Goal: Ask a question: Seek information or help from site administrators or community

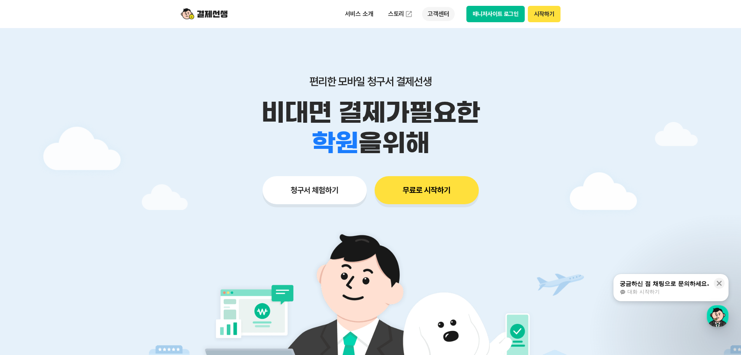
click at [434, 17] on p "고객센터" at bounding box center [438, 14] width 32 height 14
click at [664, 289] on div "대화 시작하기" at bounding box center [665, 291] width 90 height 7
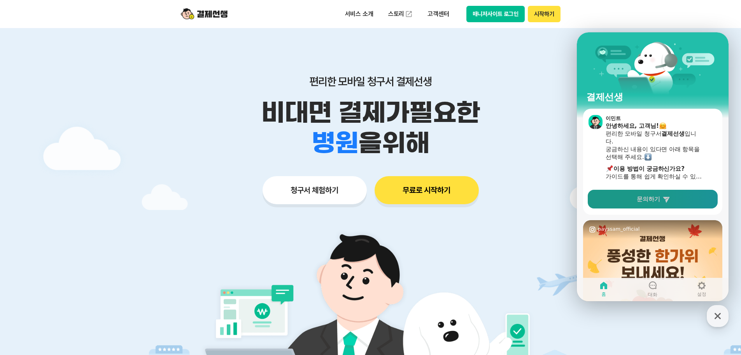
click at [663, 200] on icon at bounding box center [667, 199] width 8 height 8
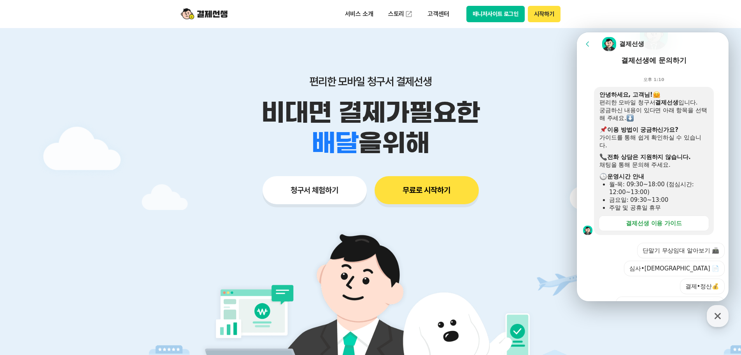
scroll to position [78, 0]
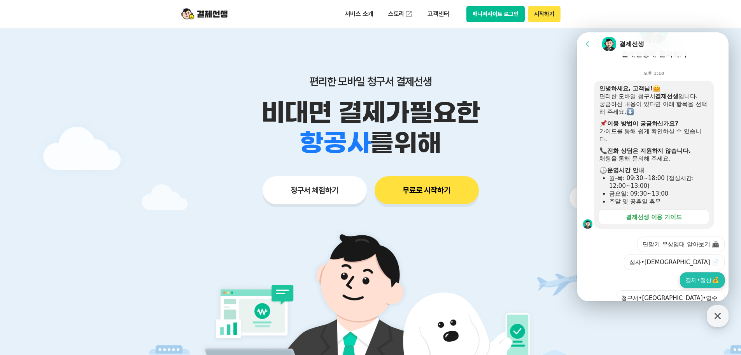
click at [700, 272] on button "결제•정산💰" at bounding box center [702, 280] width 45 height 16
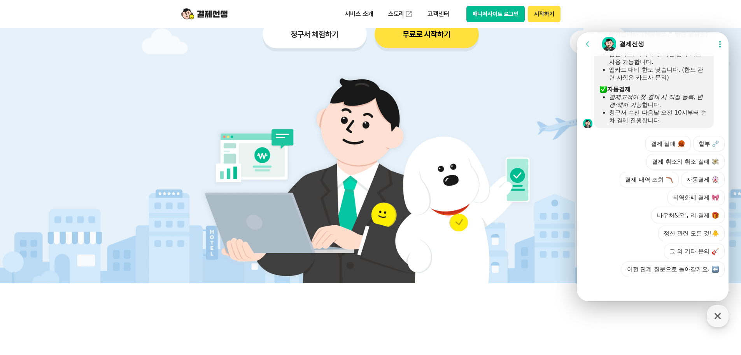
scroll to position [369, 0]
click at [688, 249] on button "그 외 기타 문의" at bounding box center [694, 251] width 61 height 16
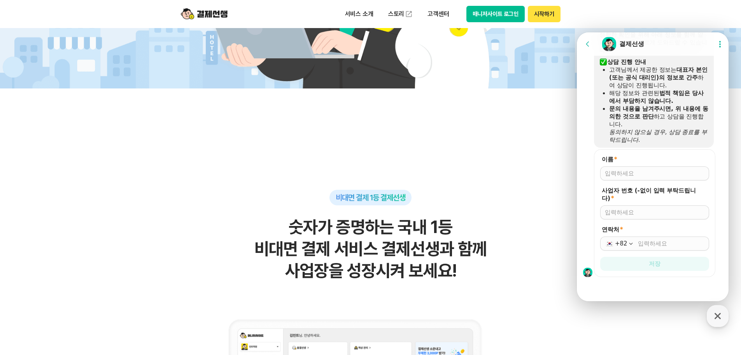
scroll to position [509, 0]
click at [590, 272] on img at bounding box center [587, 271] width 9 height 9
click at [622, 173] on input "이름 *" at bounding box center [655, 173] width 100 height 8
type input "김현정"
type input "4749501773"
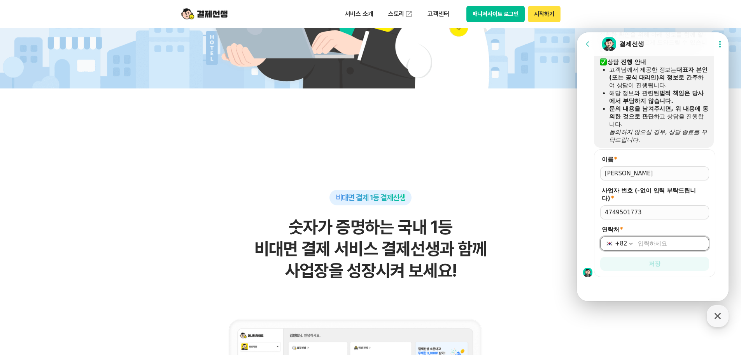
type input "2"
type input "010-2634-2099"
click at [645, 266] on button "저장" at bounding box center [655, 263] width 109 height 14
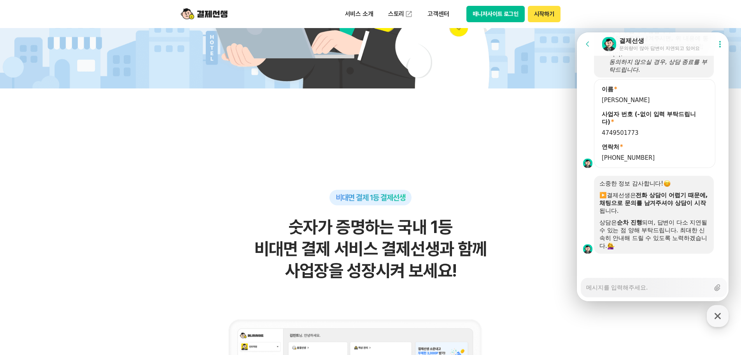
scroll to position [579, 0]
click at [634, 291] on textarea "Messenger Input Textarea" at bounding box center [648, 284] width 123 height 13
type textarea "x"
type textarea "ru"
type textarea "x"
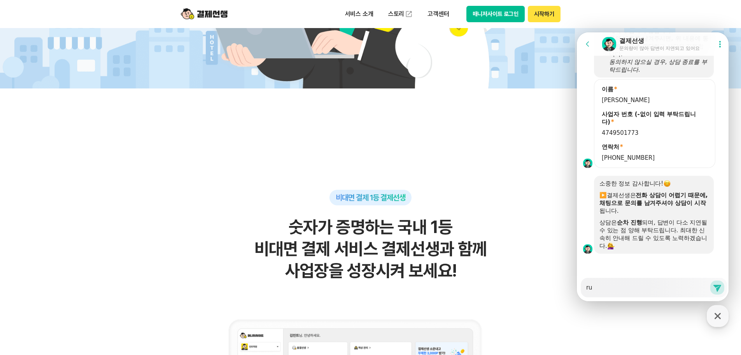
type textarea "ruf"
type textarea "x"
type textarea "rufw"
type textarea "x"
type textarea "rufwp"
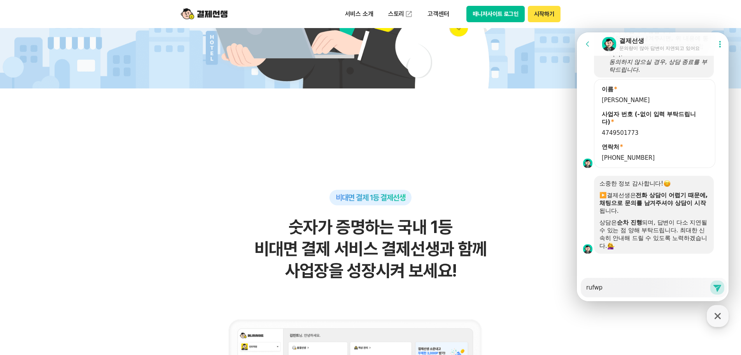
type textarea "x"
type textarea "rufw"
type textarea "x"
type textarea "ruf"
type textarea "x"
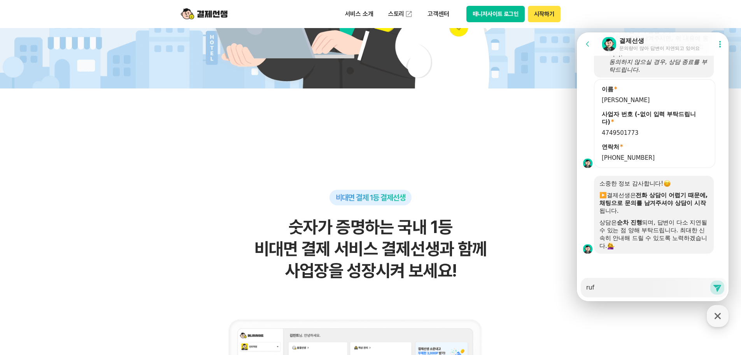
type textarea "ru"
type textarea "x"
type textarea "r"
type textarea "x"
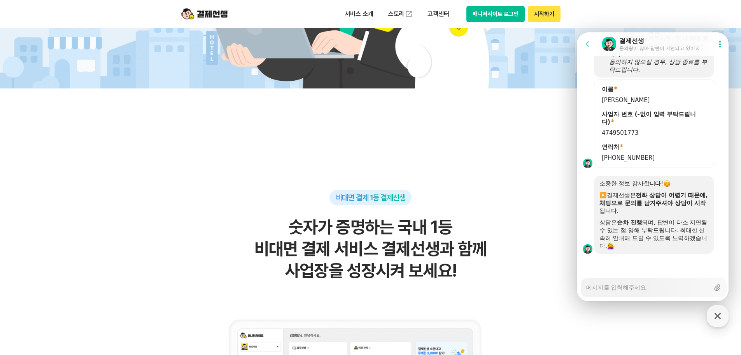
type textarea "ㅊ"
type textarea "x"
type textarea "처"
type textarea "x"
type textarea "청"
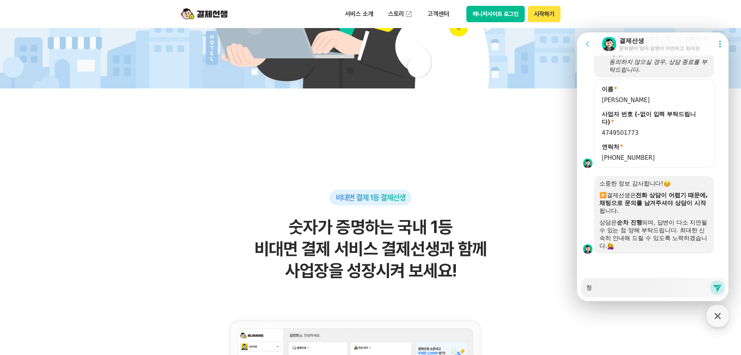
type textarea "x"
type textarea "처으"
type textarea "x"
type textarea "처음"
type textarea "x"
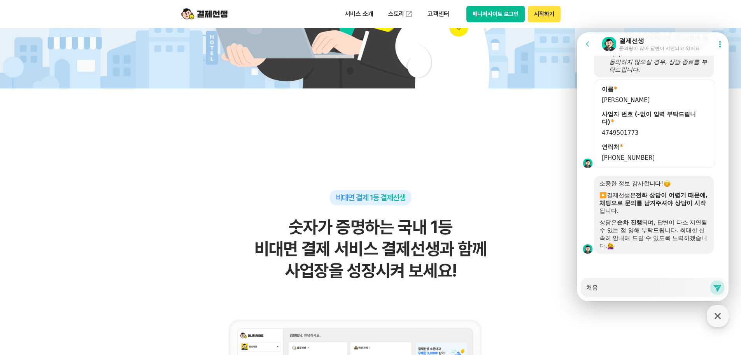
type textarea "처음"
type textarea "x"
type textarea "처음"
type textarea "x"
type textarea "처"
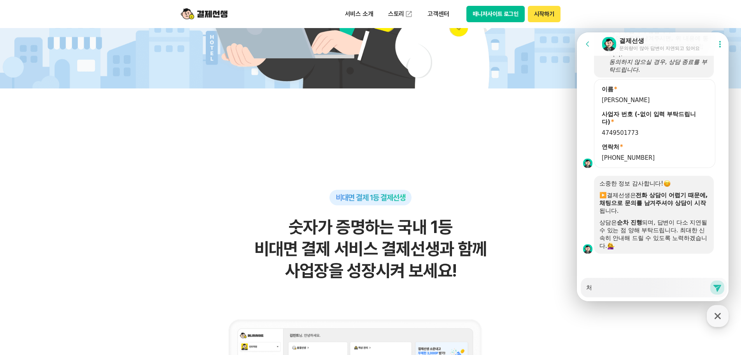
type textarea "x"
type textarea "ㅇ"
type textarea "x"
type textarea "이"
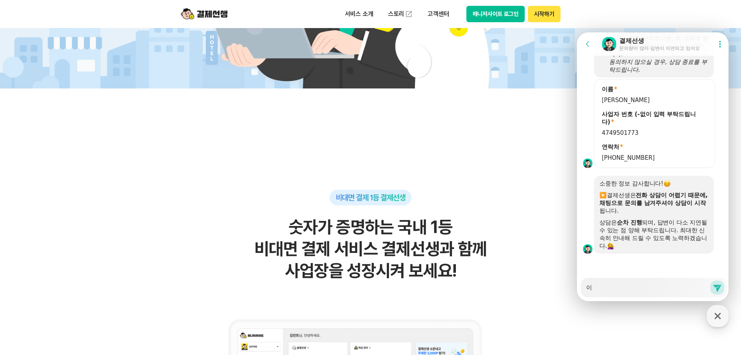
type textarea "x"
type textarea "입"
type textarea "x"
type textarea "이번"
type textarea "x"
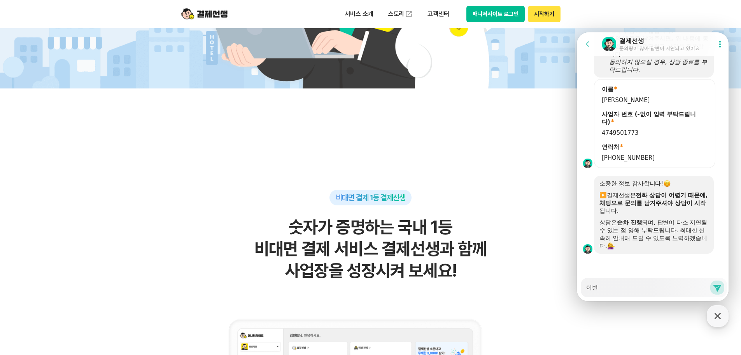
type textarea "이번ㄷ"
type textarea "x"
type textarea "이번다"
type textarea "x"
type textarea "이번달"
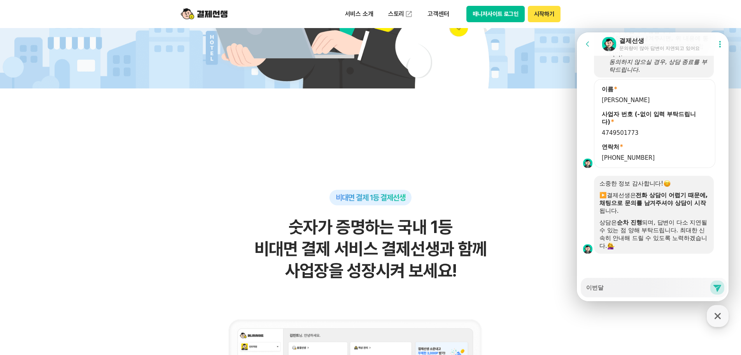
type textarea "x"
type textarea "이번달 ㅊ"
type textarea "x"
type textarea "이번달 초"
type textarea "x"
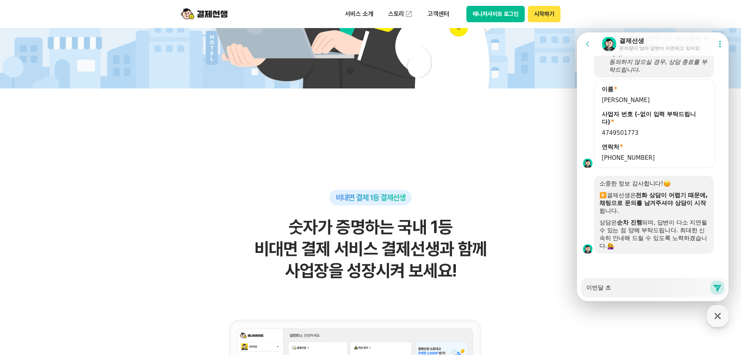
type textarea "이번달 초"
type textarea "x"
type textarea "이번달 초 ㅊ"
type textarea "x"
type textarea "이번달 초 처"
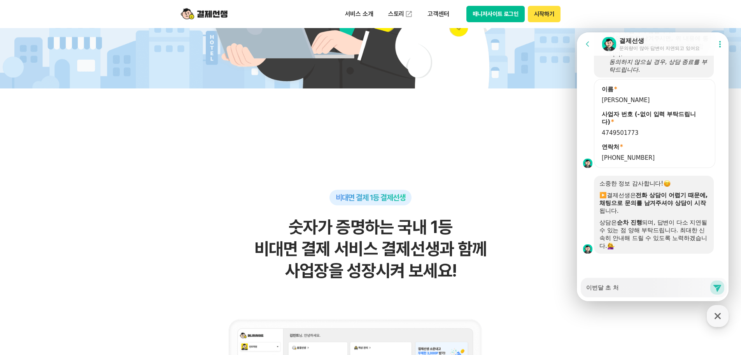
type textarea "x"
type textarea "이번달 초 청"
type textarea "x"
type textarea "이번달 초 처으"
type textarea "x"
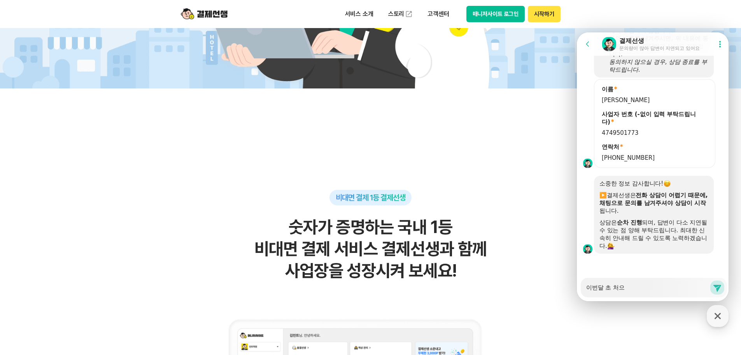
type textarea "이번달 초 처음"
type textarea "x"
type textarea "이번달 초 처음"
type textarea "x"
type textarea "이번달 초 처음 ㄱ"
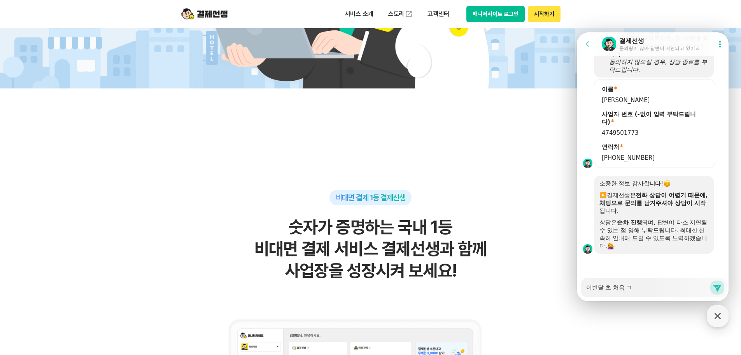
type textarea "x"
type textarea "이번달 초 처음 겨"
type textarea "x"
type textarea "이번달 초 처음 결"
type textarea "x"
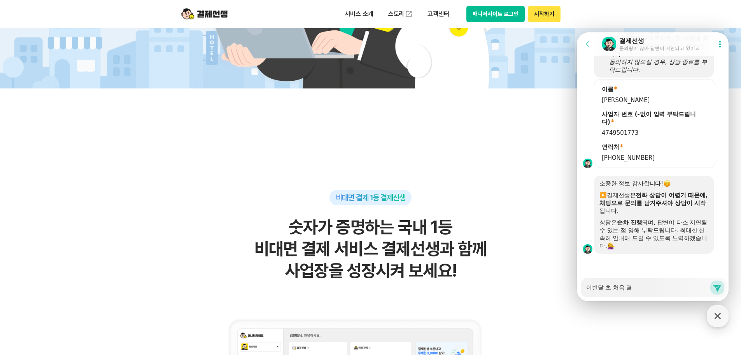
type textarea "이번달 초 처음 결ㅈ"
type textarea "x"
type textarea "이번달 초 처음 결제"
type textarea "x"
type textarea "이번달 초 처음 결젯"
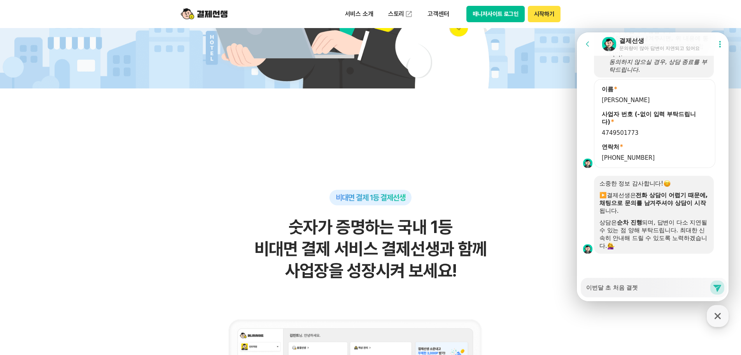
type textarea "x"
type textarea "이번달 초 처음 결제서"
type textarea "x"
type textarea "이번달 초 처음 결제선"
type textarea "x"
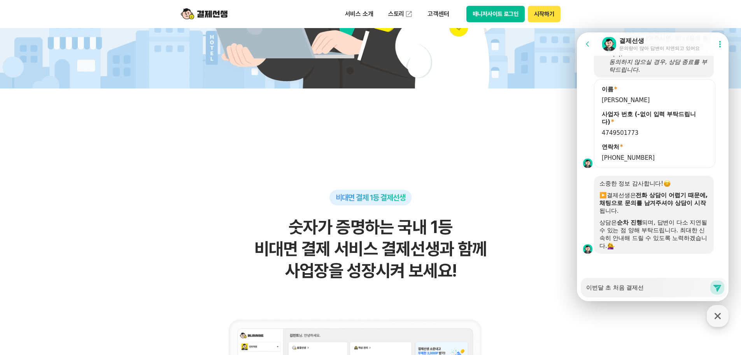
type textarea "이번달 초 처음 결제선ㅅ"
type textarea "x"
type textarea "이번달 초 처음 결제선새"
type textarea "x"
type textarea "이번달 초 처음 결제선생"
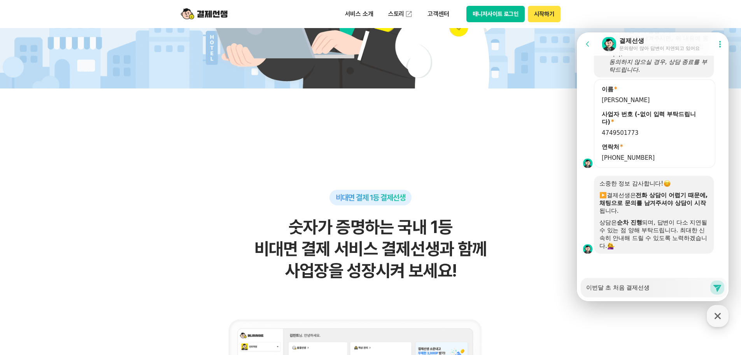
type textarea "x"
type textarea "이번달 초 처음 결제선생ㅇ"
type textarea "x"
type textarea "이번달 초 처음 결제선생으"
type textarea "x"
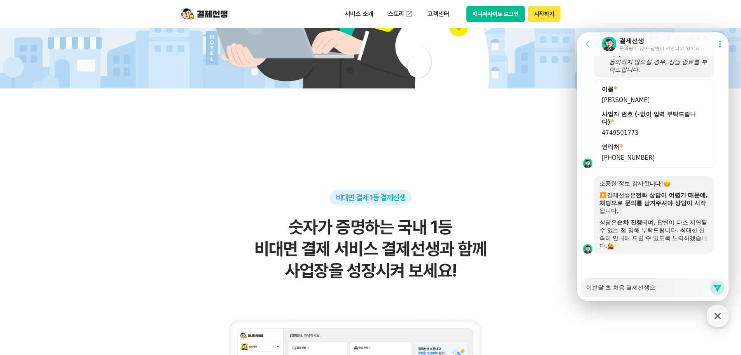
type textarea "이번달 초 처음 결제선생을"
type textarea "x"
type textarea "이번달 초 처음 결제선생을"
type textarea "x"
type textarea "이번달 초 처음 결제선생을 ㅇ"
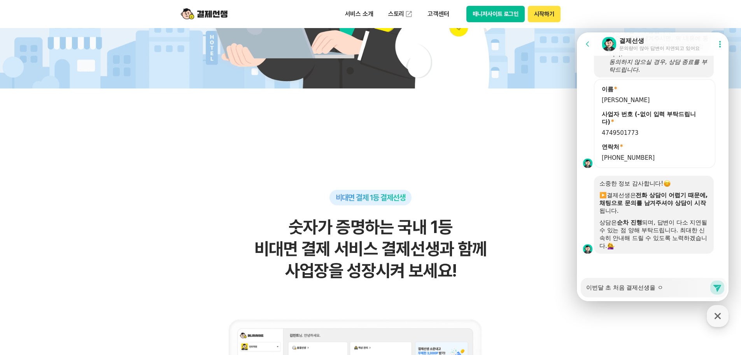
type textarea "x"
type textarea "이번달 초 처음 결제선생을 이"
type textarea "x"
type textarea "이번달 초 처음 결제선생을 이요"
type textarea "x"
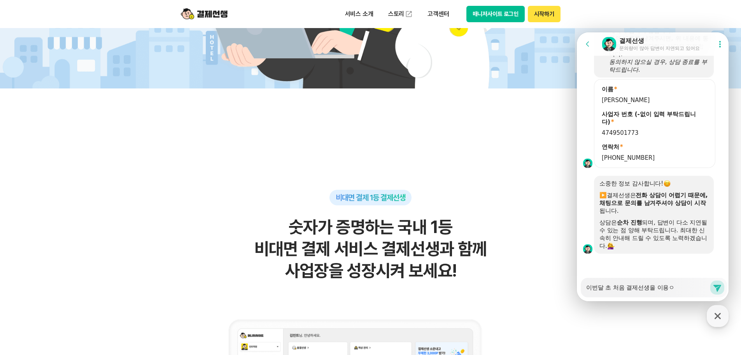
type textarea "이번달 초 처음 결제선생을 이용ㅇㅎ"
type textarea "x"
type textarea "이번달 초 처음 결제선생을 이용ㅇ햅"
type textarea "x"
type textarea "이번달 초 처음 결제선생을 이용ㅇ해보"
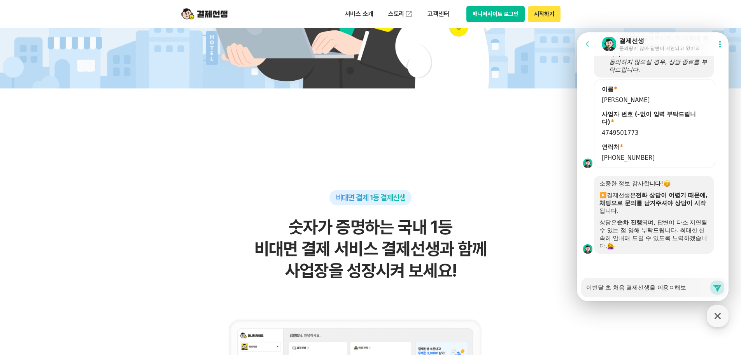
type textarea "x"
type textarea "이번달 초 처음 결제선생을 이용ㅇ해봉"
type textarea "x"
type textarea "이번달 초 처음 결제선생을 이용ㅇ해보"
type textarea "x"
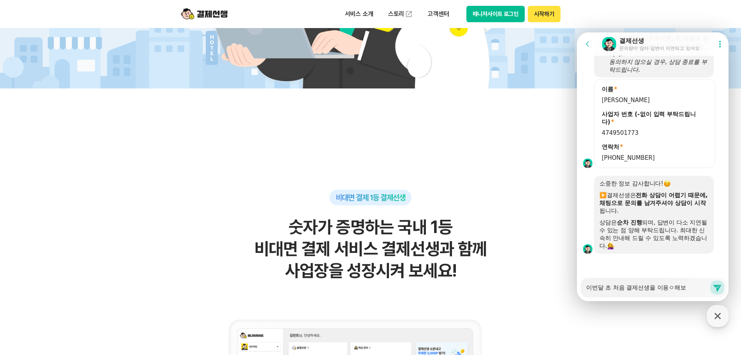
type textarea "이번달 초 처음 결제선생을 이용ㅇ해ㅂ"
type textarea "x"
type textarea "이번달 초 처음 결제선생을 이용ㅇ해"
type textarea "x"
type textarea "이번달 초 처음 결제선생을 이용ㅇ"
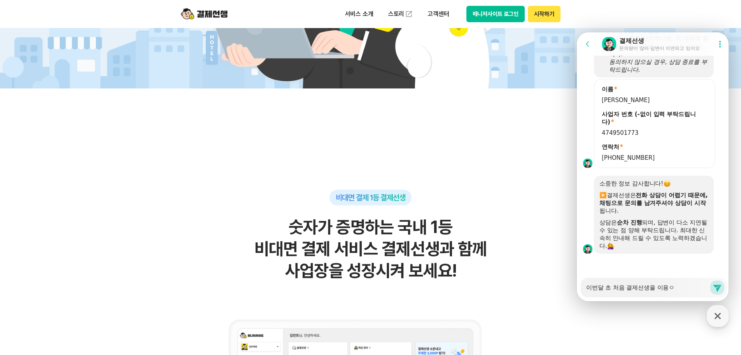
type textarea "x"
type textarea "이번달 초 처음 결제선생을 이용"
type textarea "x"
type textarea "이번달 초 처음 결제선생을 이"
type textarea "x"
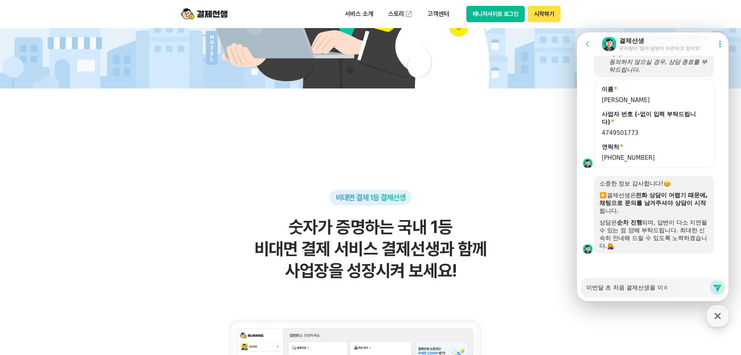
type textarea "이번달 초 처음 결제선생을 이해"
type textarea "x"
type textarea "이번달 초 처음 결제선생을 이ㅎ"
type textarea "x"
type textarea "이번달 초 처음 결제선생을 이"
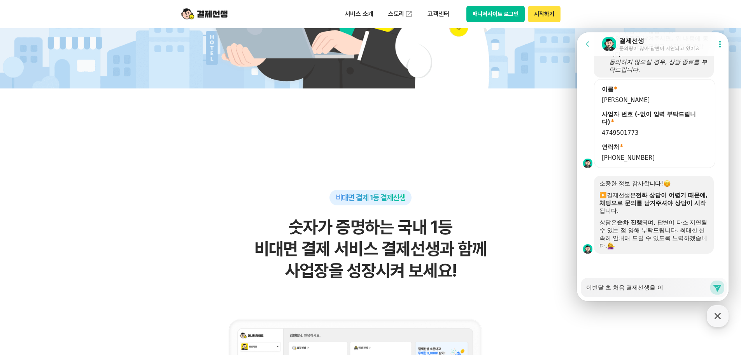
type textarea "x"
type textarea "이번달 초 처음 결제선생을 이ㅇ"
type textarea "x"
type textarea "이번달 초 처음 결제선생을 이ㅇㅇ"
type textarea "x"
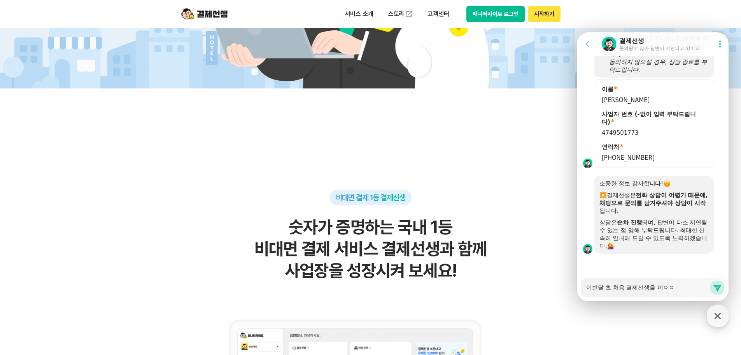
type textarea "이번달 초 처음 결제선생을 이ㅇ"
type textarea "x"
type textarea "이번달 초 처음 결제선생을 이"
type textarea "x"
type textarea "이번달 초 처음 결제선생을 이ㅇ"
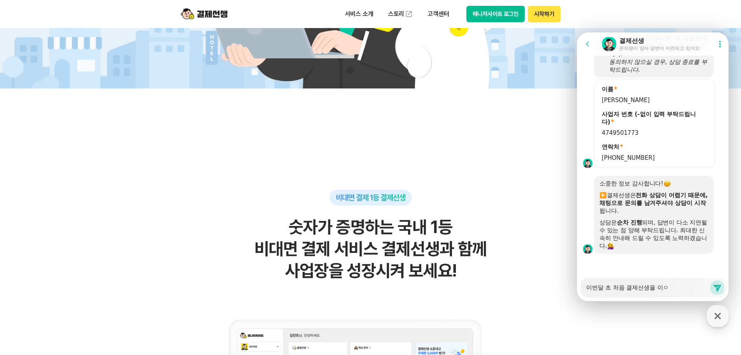
type textarea "x"
type textarea "이번달 초 처음 결제선생을 이요"
type textarea "x"
type textarea "이번달 초 처음 결제선생을 이용"
type textarea "x"
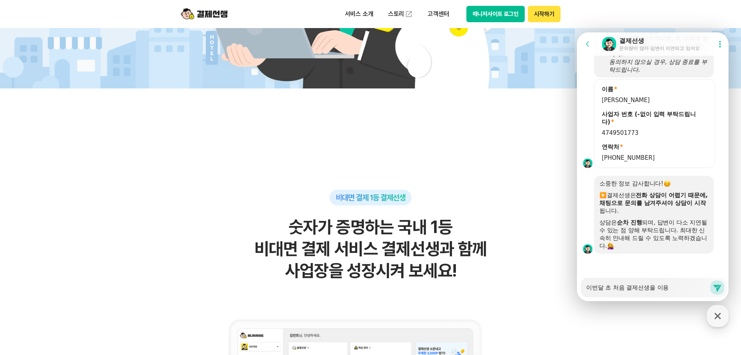
type textarea "이번달 초 처음 결제선생을 이용ㅎ"
type textarea "x"
type textarea "이번달 초 처음 결제선생을 이용해"
type textarea "x"
type textarea "이번달 초 처음 결제선생을 이용해 ㅂ"
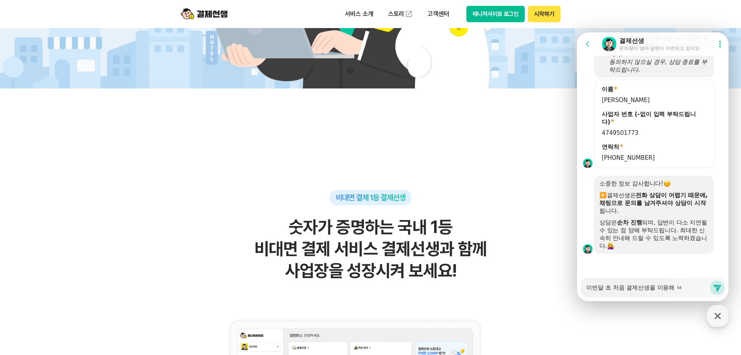
type textarea "x"
type textarea "이번달 초 처음 결제선생을 이용해 ㅂㅇ"
type textarea "x"
type textarea "이번달 초 처음 결제선생을 이용해 ㅂ"
type textarea "x"
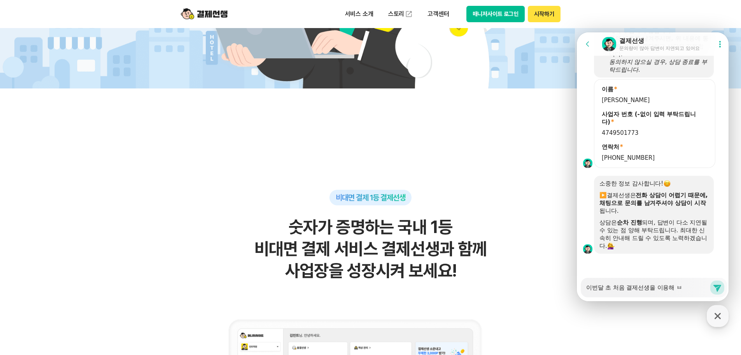
type textarea "이번달 초 처음 결제선생을 이용해"
type textarea "x"
type textarea "이번달 초 처음 결제선생을 이용해 ㅂ"
type textarea "x"
type textarea "이번달 초 처음 결제선생을 이용해 보"
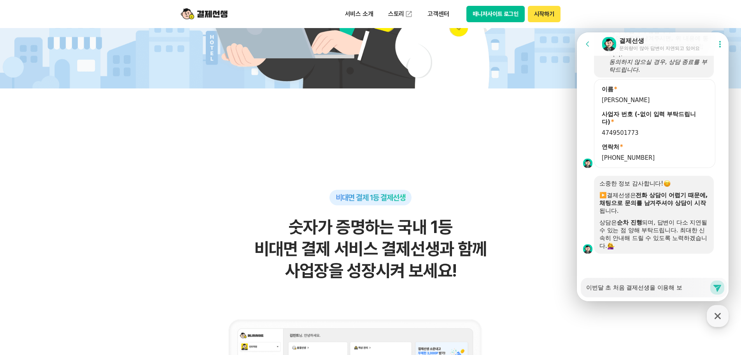
type textarea "x"
type textarea "이번달 초 처음 결제선생을 이용해 봉"
type textarea "x"
type textarea "이번달 초 처음 결제선생을 이용해 보아"
type textarea "x"
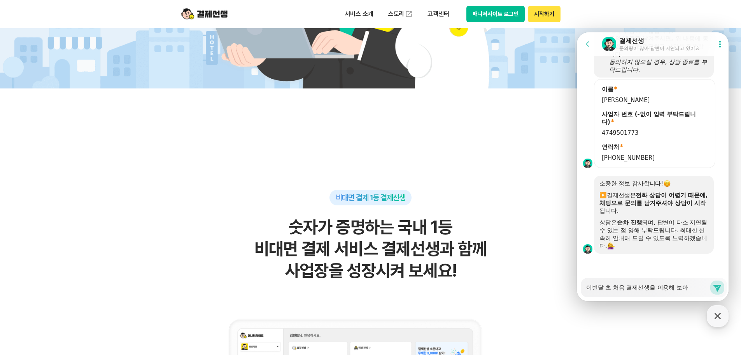
type textarea "이번달 초 처음 결제선생을 이용해 보았"
type textarea "x"
type textarea "이번달 초 처음 결제선생을 이용해 보았ㄴ"
type textarea "x"
type textarea "이번달 초 처음 결제선생을 이용해 보았는"
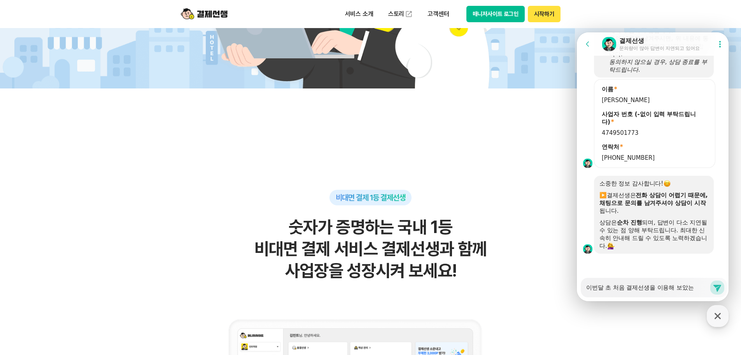
type textarea "x"
type textarea "이번달 초 처음 결제선생을 이용해 보았는ㄷ"
type textarea "x"
type textarea "이번달 초 처음 결제선생을 이용해 보았는데"
type textarea "x"
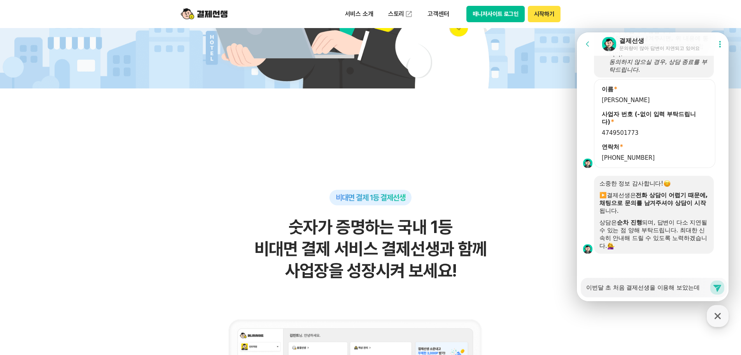
type textarea "이번달 초 처음 결제선생을 이용해 보았는뎅"
type textarea "x"
type textarea "이번달 초 처음 결제선생을 이용해 보았는데요"
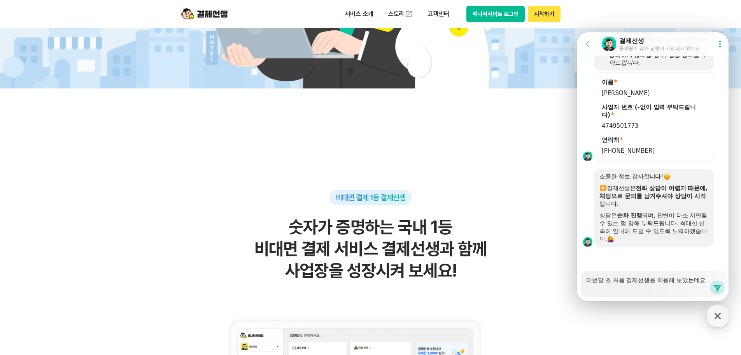
type textarea "x"
type textarea "이번달 초 처음 결제선생을 이용해 보았는데요"
type textarea "x"
type textarea "이번달 초 처음 결제선생을 이용해 보았는데요 ㄱ"
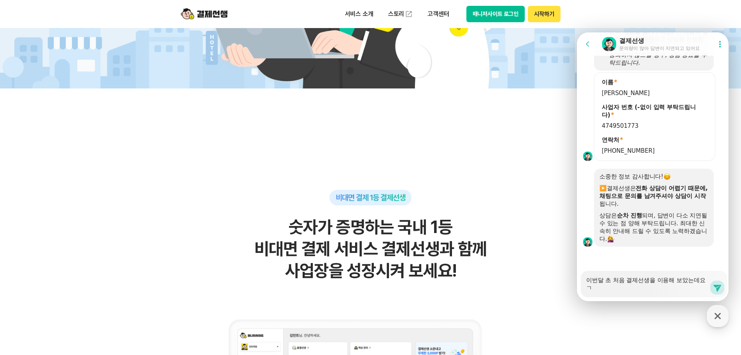
type textarea "x"
type textarea "이번달 초 처음 결제선생을 이용해 보았는데요 겨"
type textarea "x"
type textarea "이번달 초 처음 결제선생을 이용해 보았는데요 결"
type textarea "x"
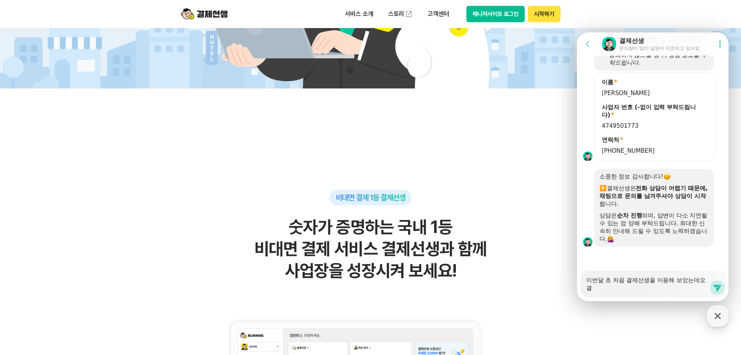
type textarea "이번달 초 처음 결제선생을 이용해 보았는데요 결ㅈ"
type textarea "x"
type textarea "이번달 초 처음 결제선생을 이용해 보았는데요 결제"
type textarea "x"
type textarea "이번달 초 처음 결제선생을 이용해 보았는데요 결젭"
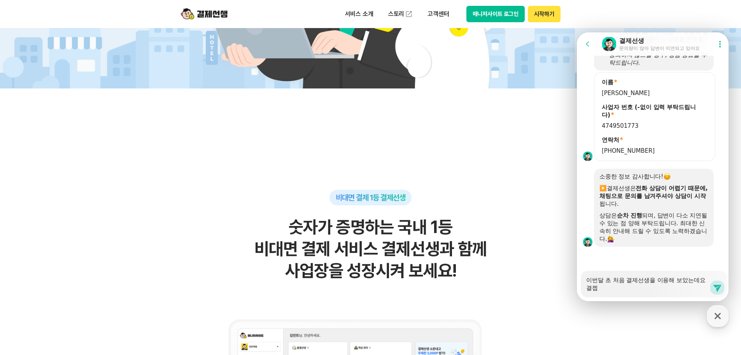
type textarea "x"
type textarea "이번달 초 처음 결제선생을 이용해 보았는데요 결제바"
type textarea "x"
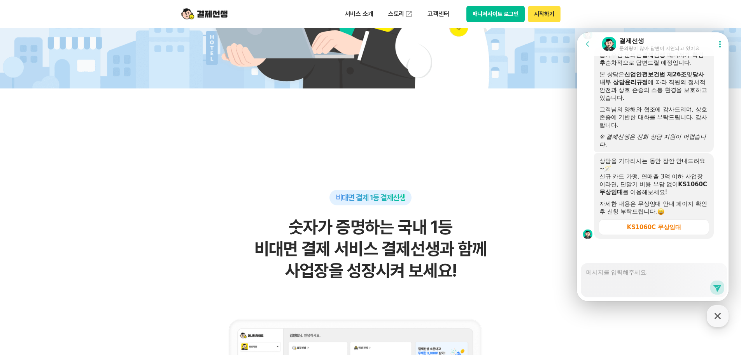
scroll to position [1017, 0]
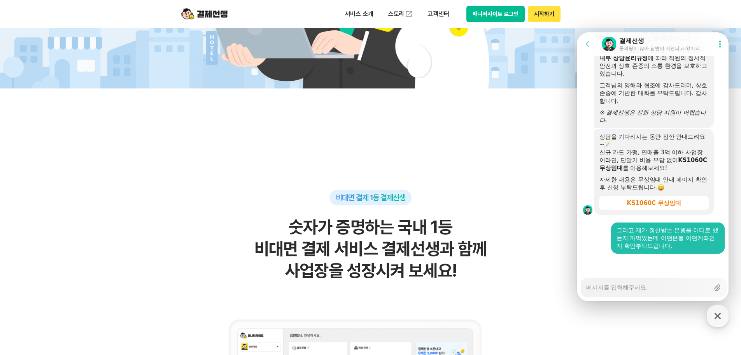
click at [720, 44] on icon at bounding box center [721, 44] width 2 height 7
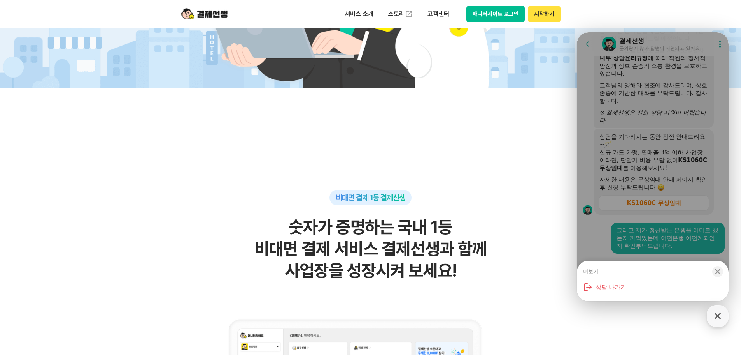
click at [535, 252] on h2 "숫자가 증명하는 국내 1등 비대면 결제 서비스 결제선생과 함께 사업장을 성장시켜 보세요!" at bounding box center [370, 248] width 381 height 65
click at [719, 271] on icon "button" at bounding box center [718, 271] width 5 height 5
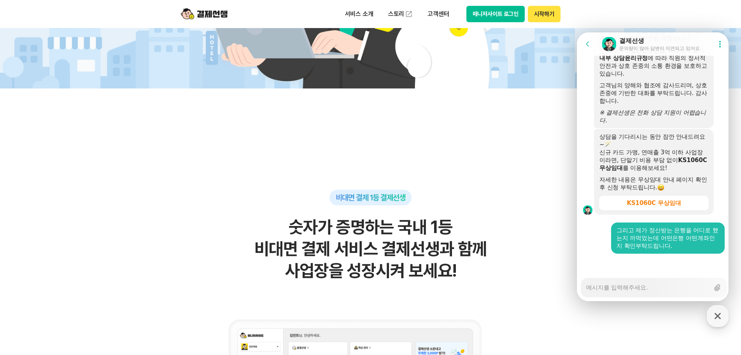
click at [515, 267] on h2 "숫자가 증명하는 국내 1등 비대면 결제 서비스 결제선생과 함께 사업장을 성장시켜 보세요!" at bounding box center [370, 248] width 381 height 65
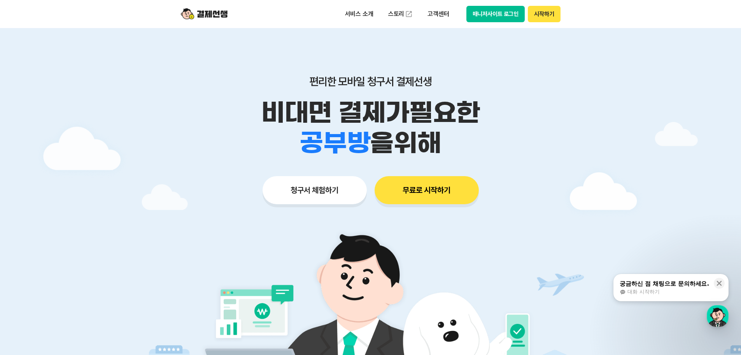
click at [489, 14] on button "매니저사이트 로그인" at bounding box center [496, 14] width 59 height 16
